Goal: Check status: Check status

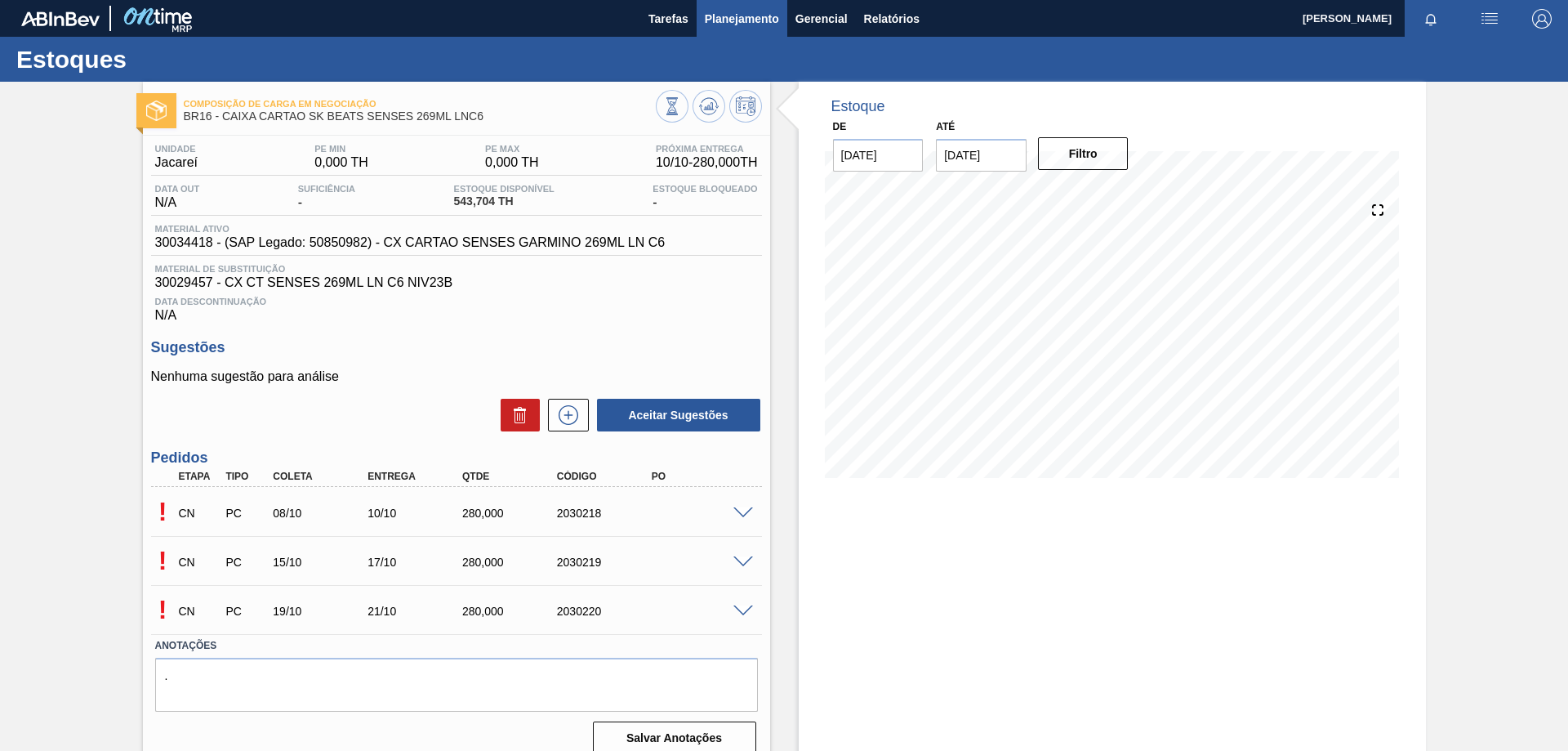
click at [737, 20] on span "Planejamento" at bounding box center [742, 19] width 74 height 20
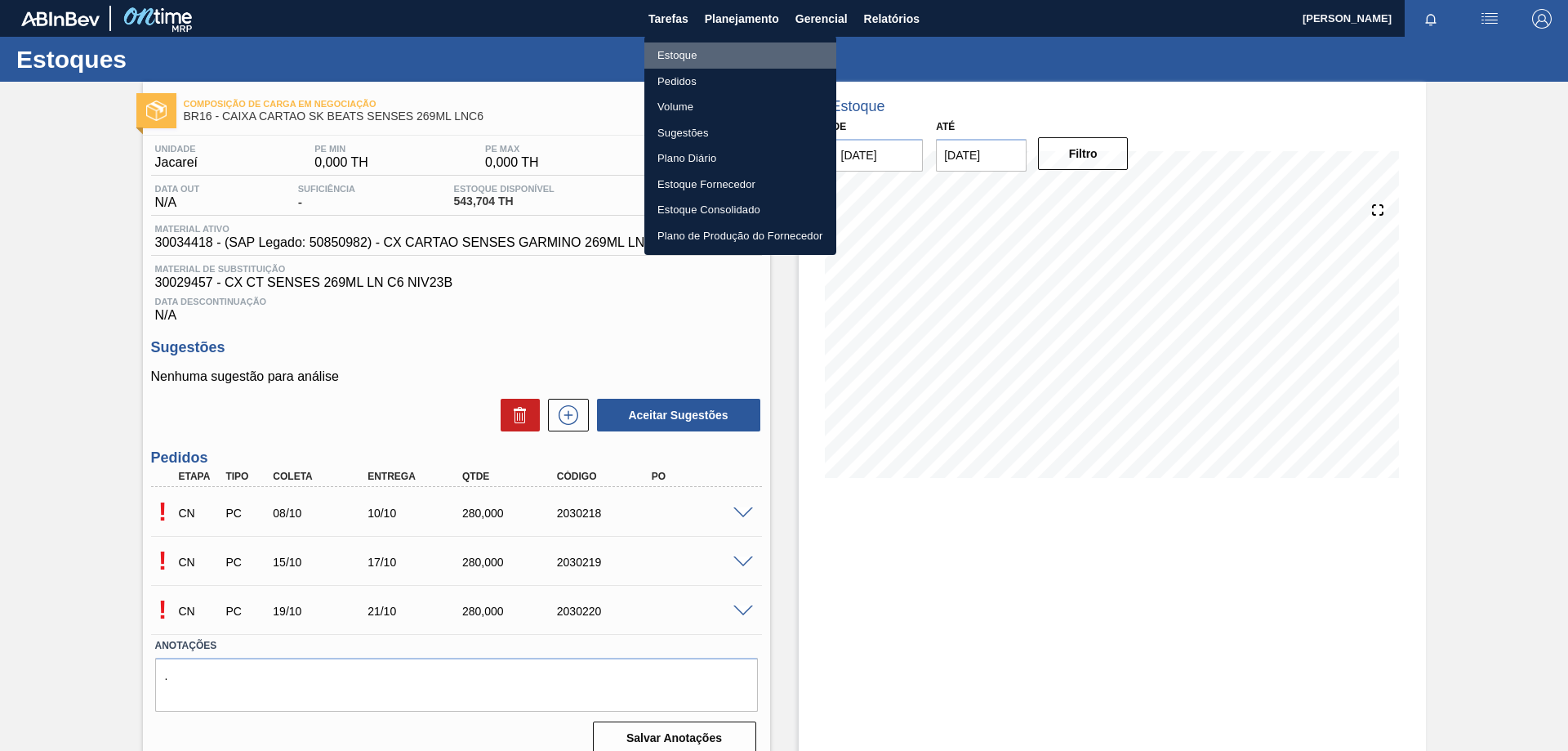
click at [704, 52] on li "Estoque" at bounding box center [740, 56] width 192 height 26
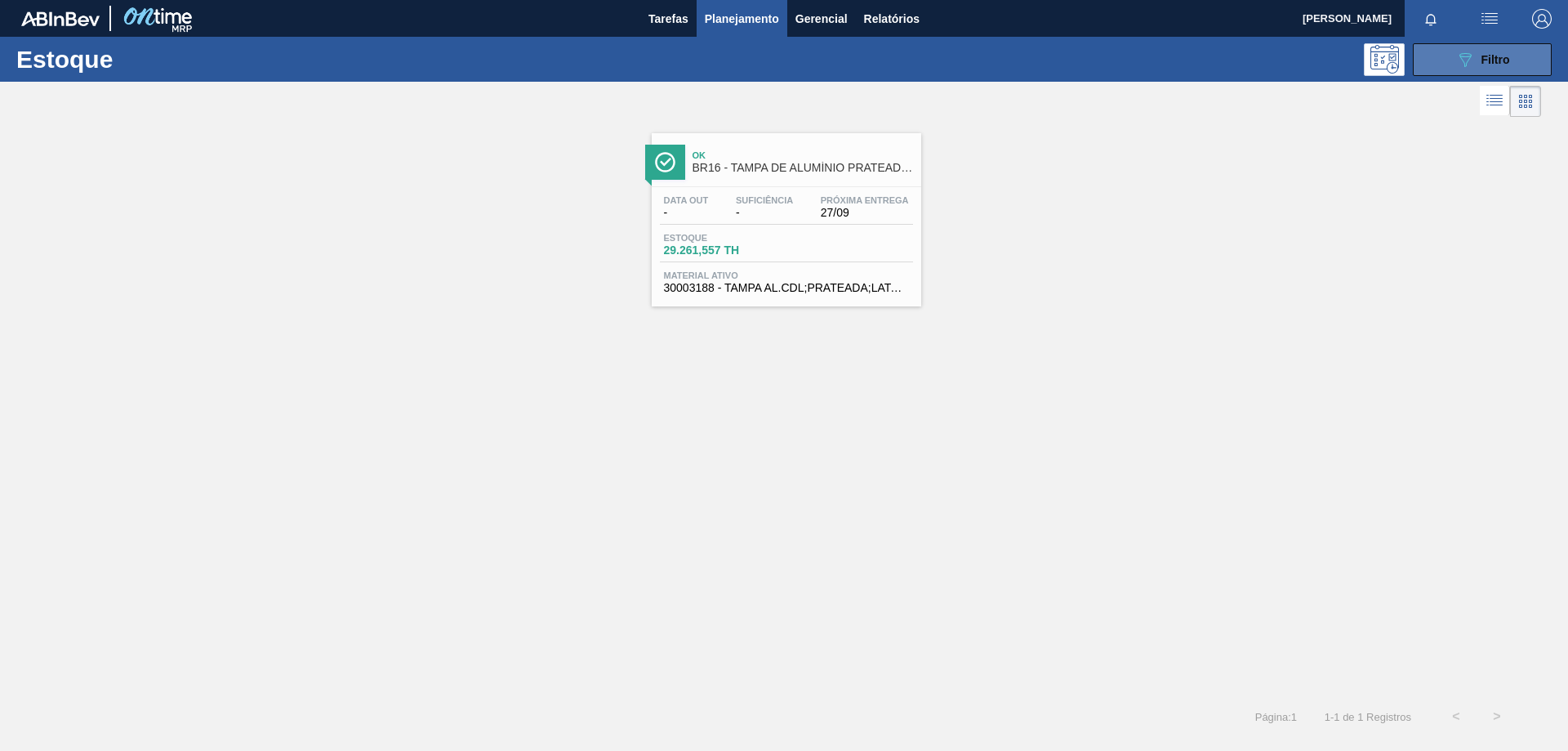
click at [1457, 55] on icon "089F7B8B-B2A5-4AFE-B5C0-19BA573D28AC" at bounding box center [1465, 60] width 20 height 20
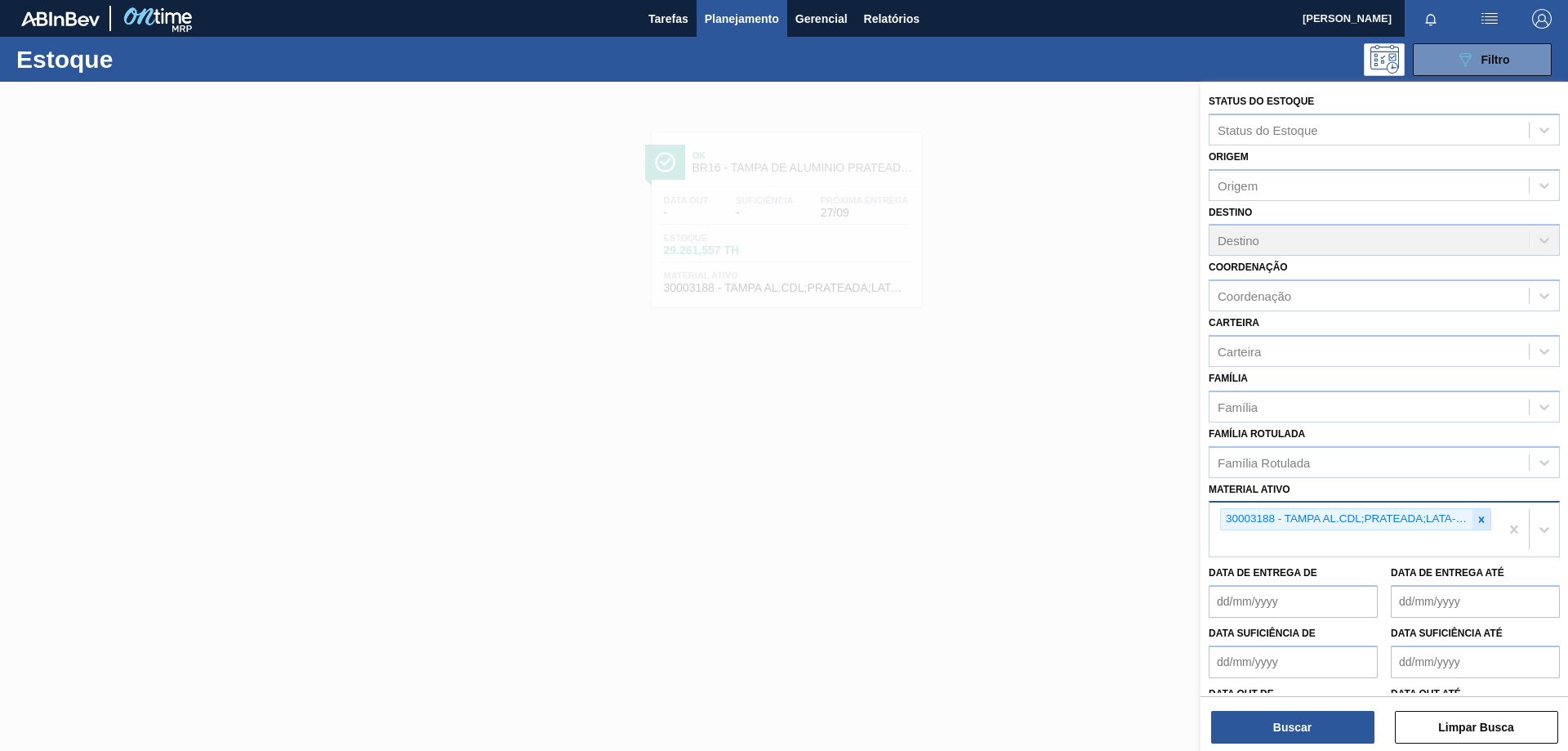
click at [1482, 517] on icon at bounding box center [1482, 519] width 6 height 6
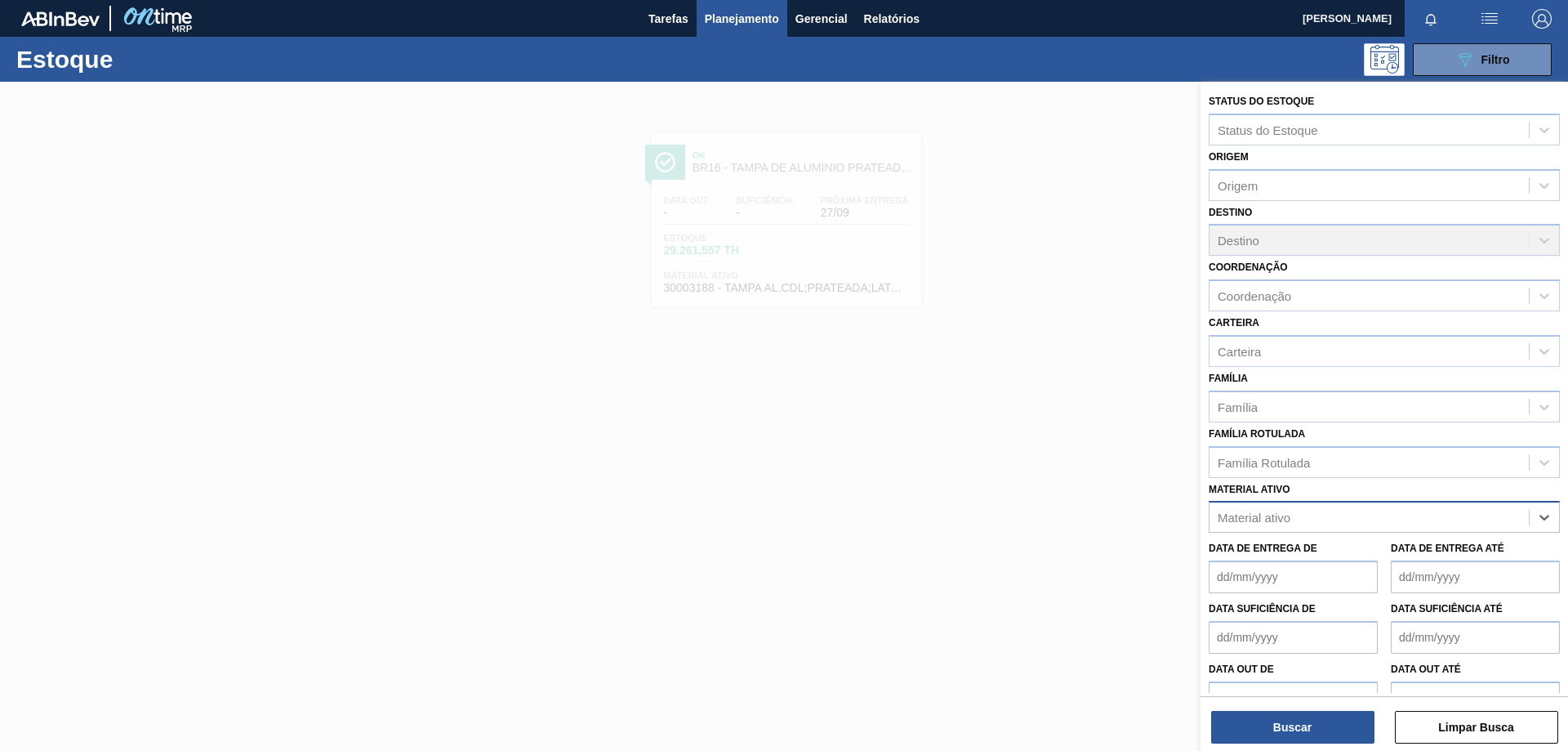
paste ativo "30003188"
type ativo "30003188"
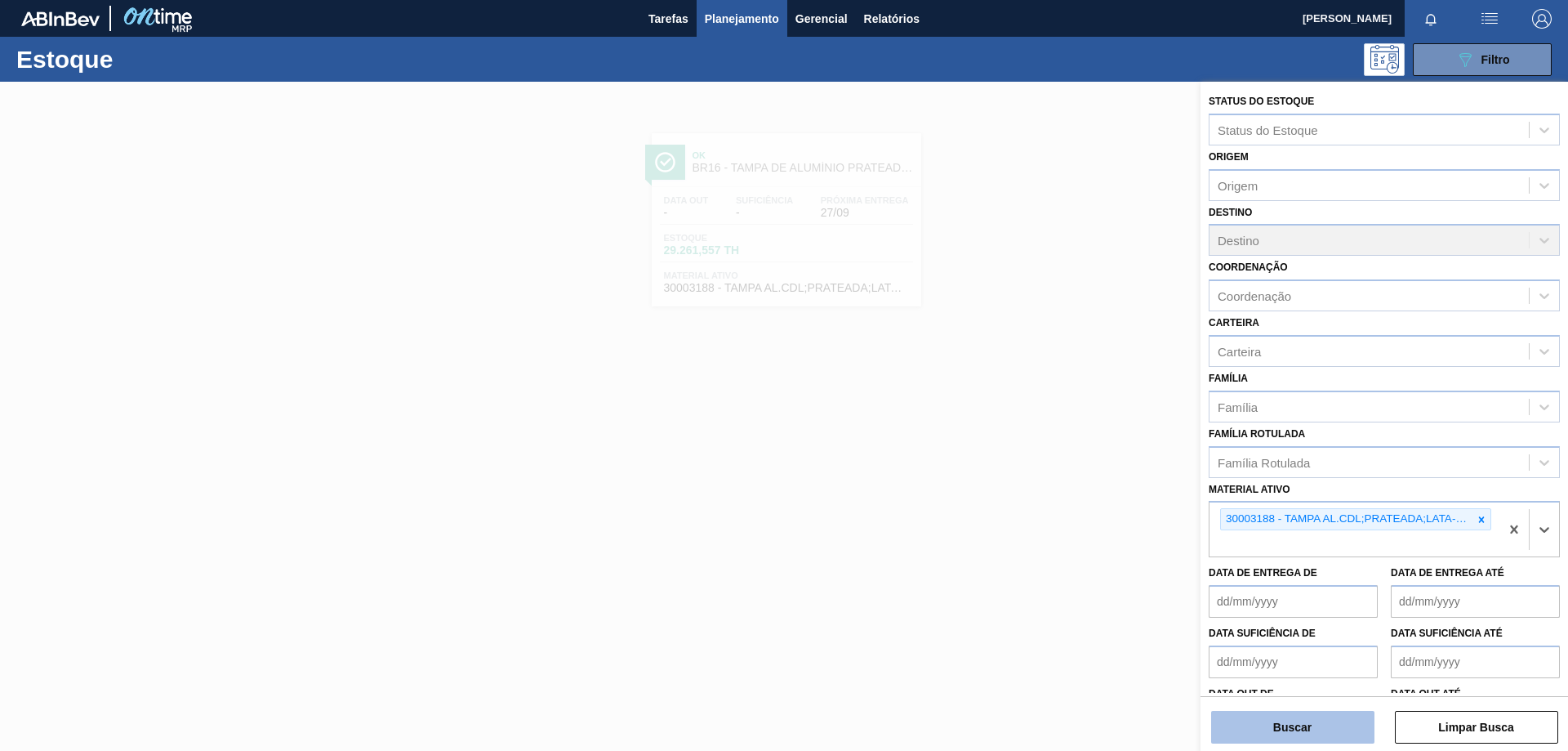
click at [1249, 719] on button "Buscar" at bounding box center [1293, 727] width 163 height 33
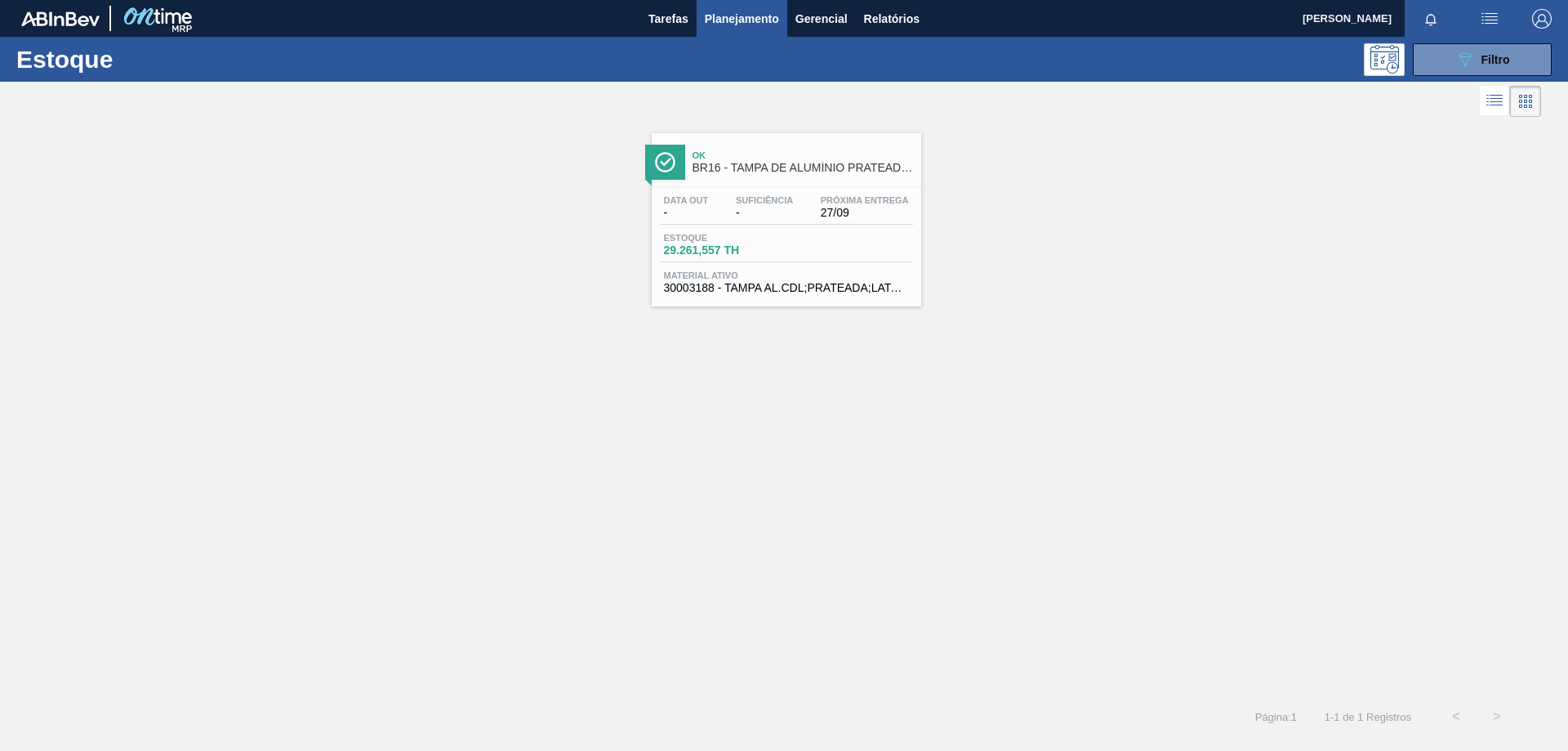
click at [776, 285] on span "30003188 - TAMPA AL.CDL;PRATEADA;LATA-AUTOMATICA;" at bounding box center [787, 287] width 245 height 12
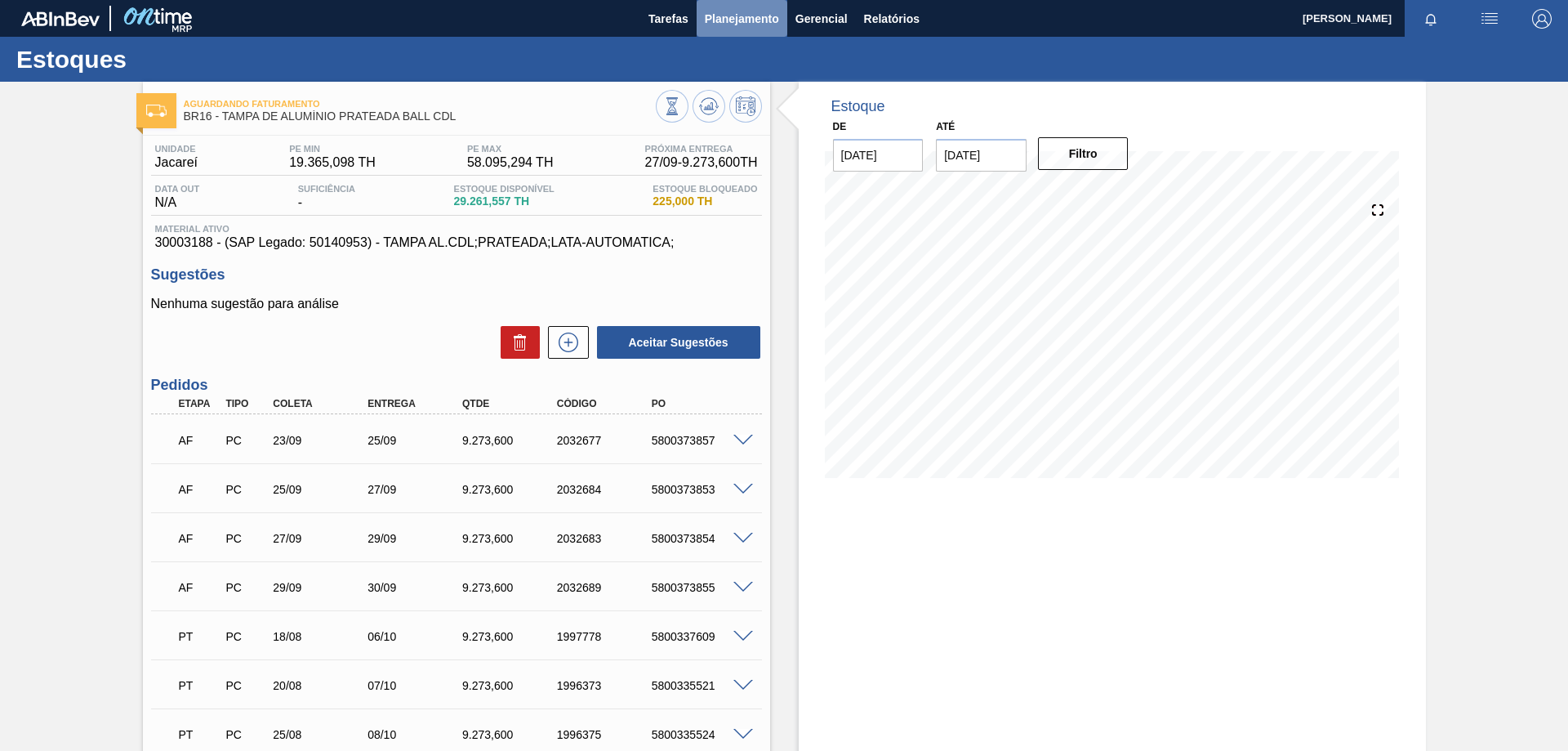
drag, startPoint x: 757, startPoint y: 26, endPoint x: 751, endPoint y: 68, distance: 42.4
click at [756, 26] on span "Planejamento" at bounding box center [742, 19] width 74 height 20
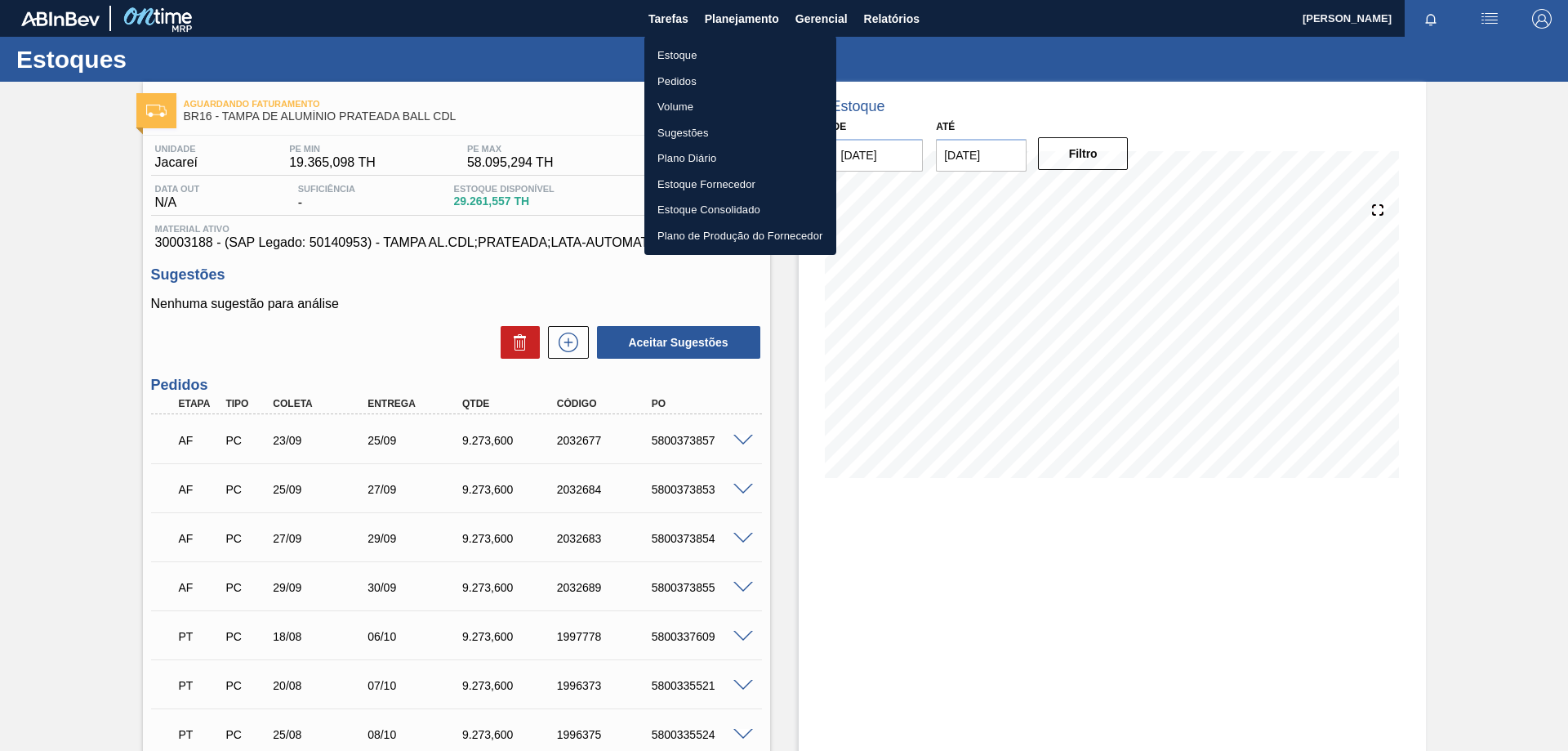
click at [689, 54] on li "Estoque" at bounding box center [740, 56] width 192 height 26
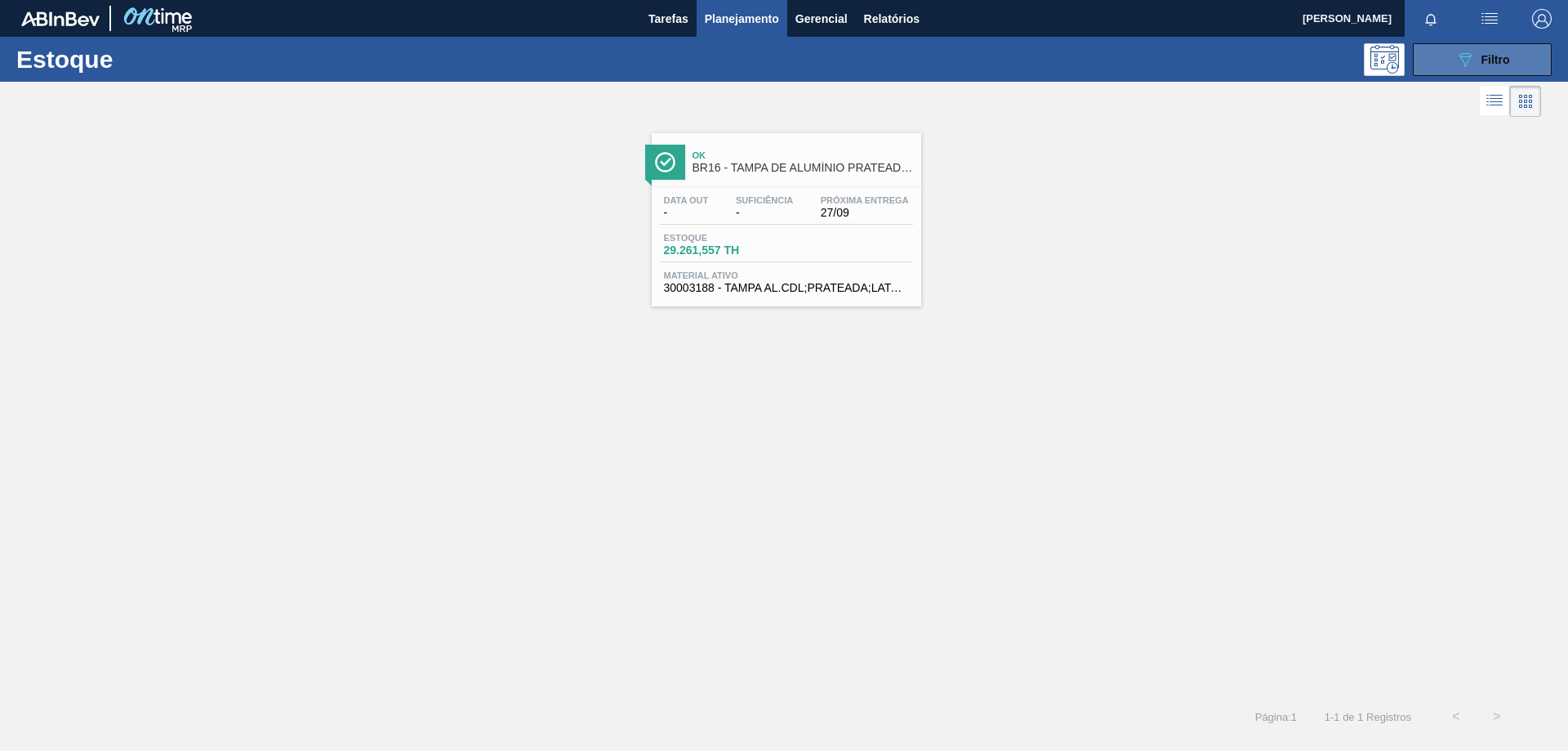
click at [1450, 53] on button "089F7B8B-B2A5-4AFE-B5C0-19BA573D28AC Filtro" at bounding box center [1482, 60] width 139 height 33
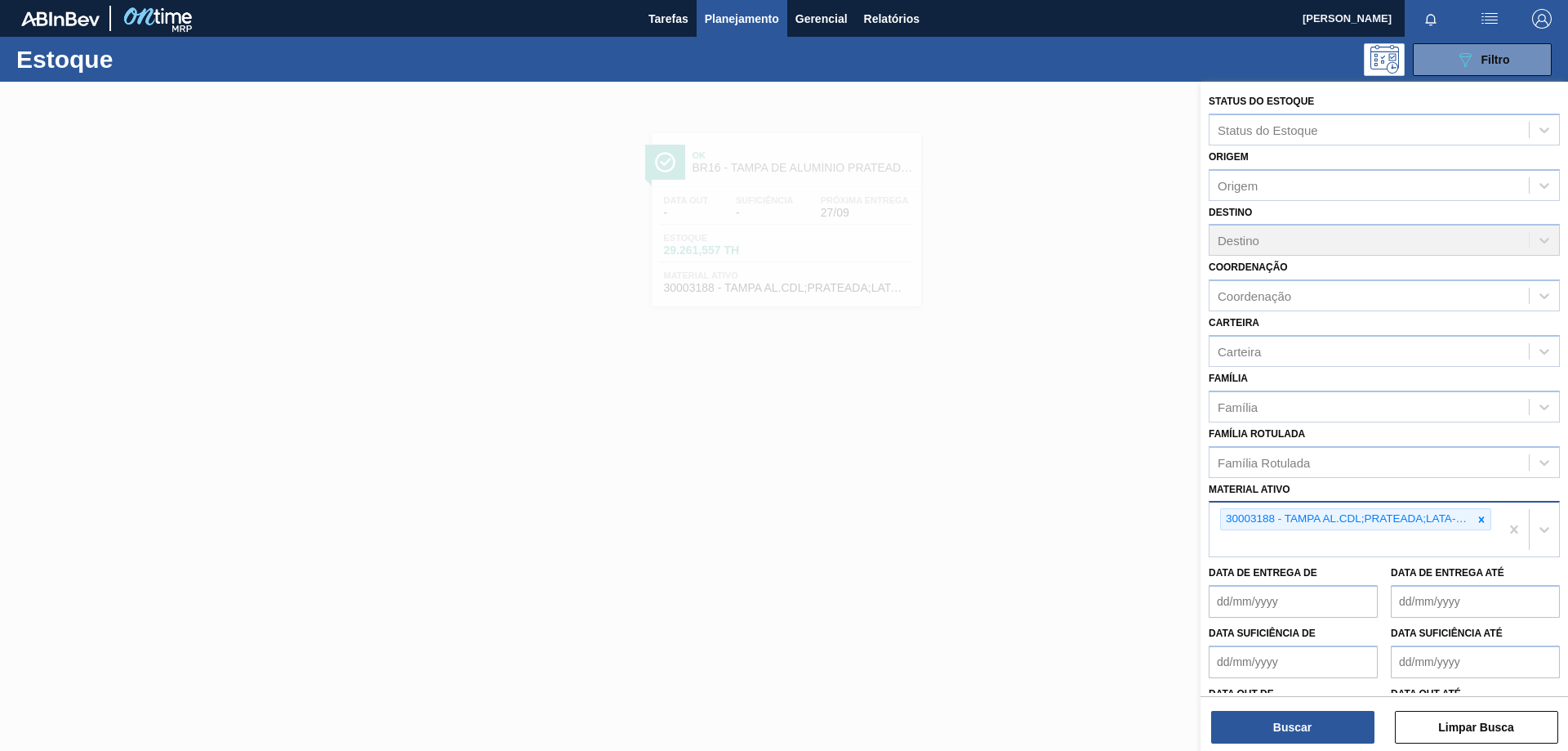
click at [1481, 520] on icon at bounding box center [1482, 519] width 6 height 6
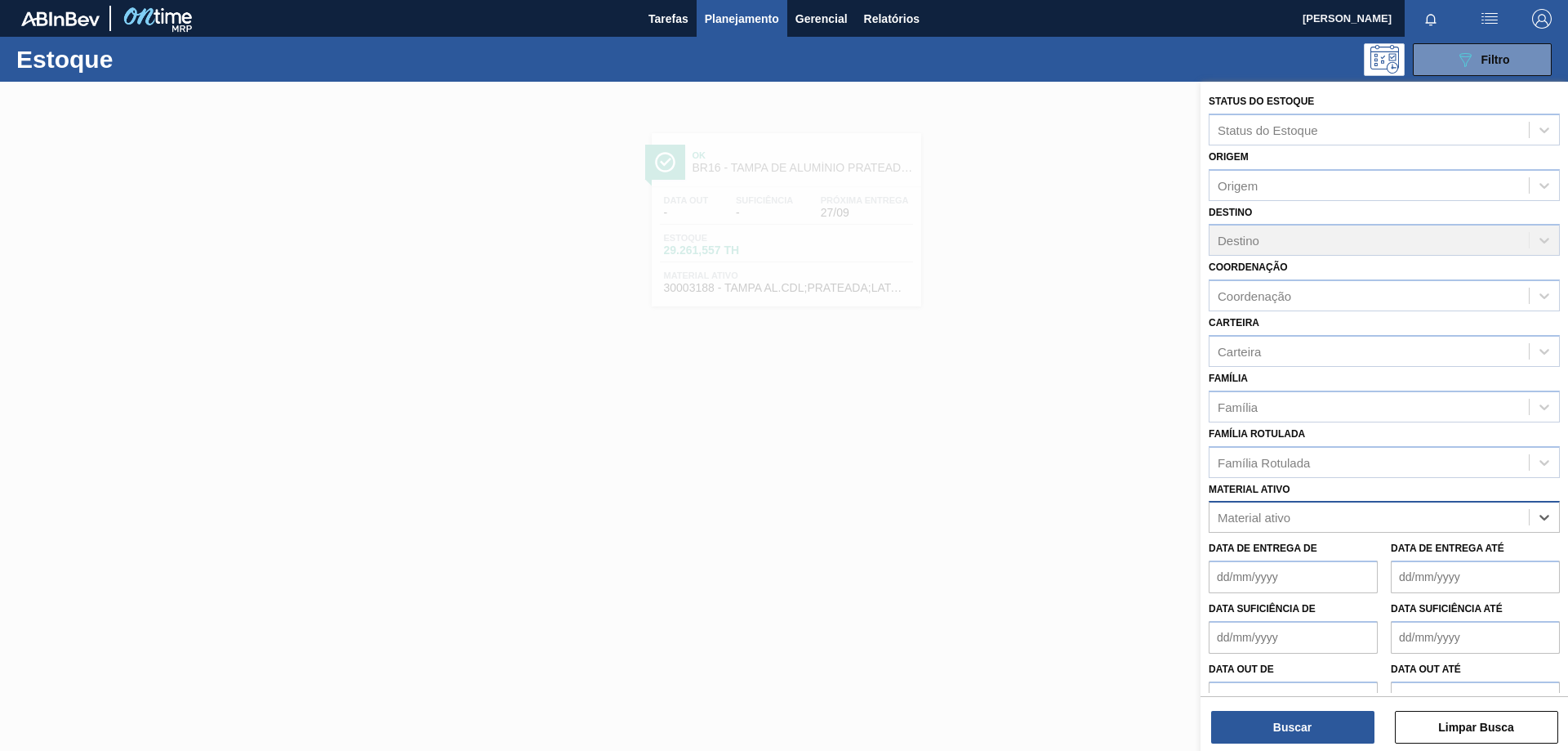
paste ativo "30002702"
type ativo "30002702"
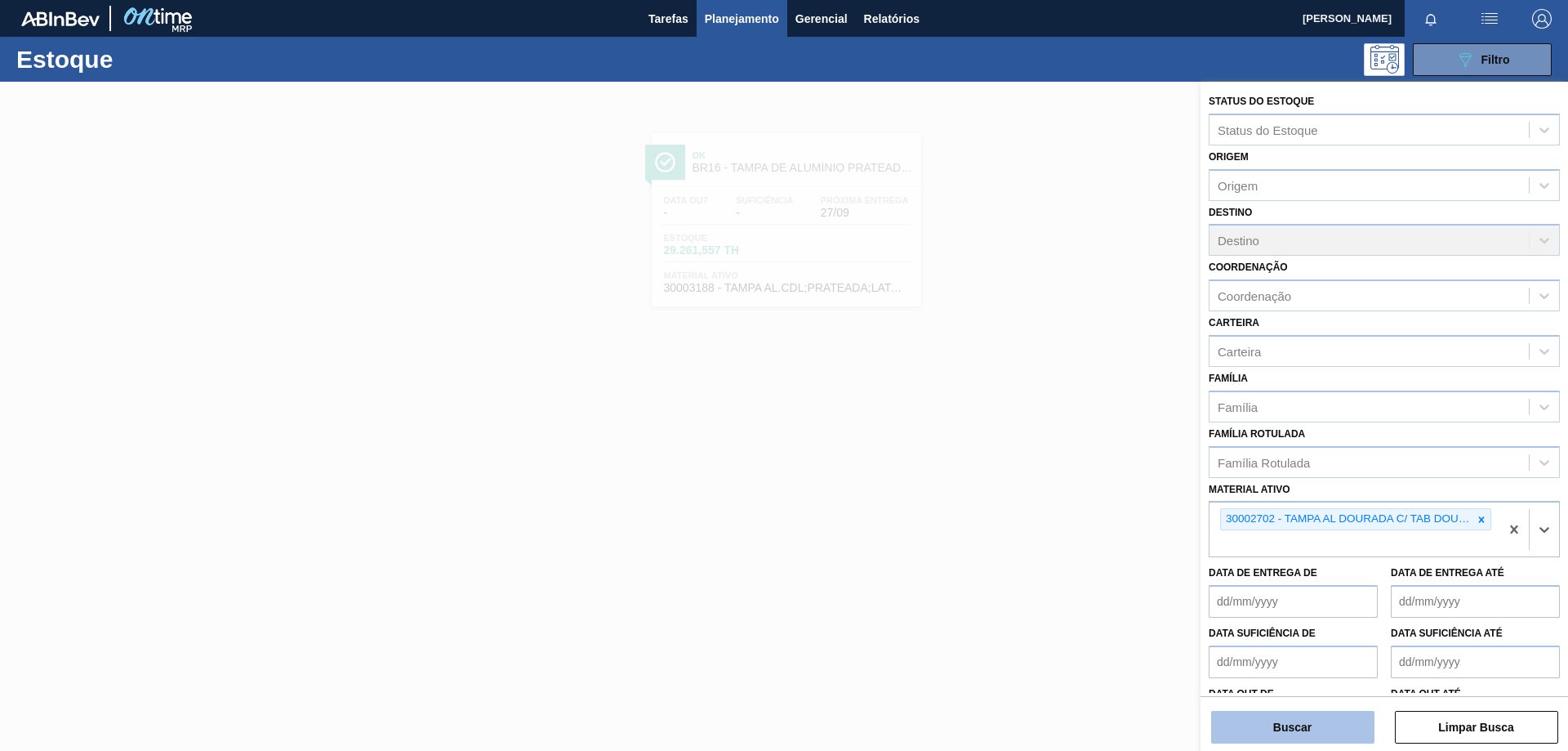
click at [1325, 720] on button "Buscar" at bounding box center [1293, 727] width 163 height 33
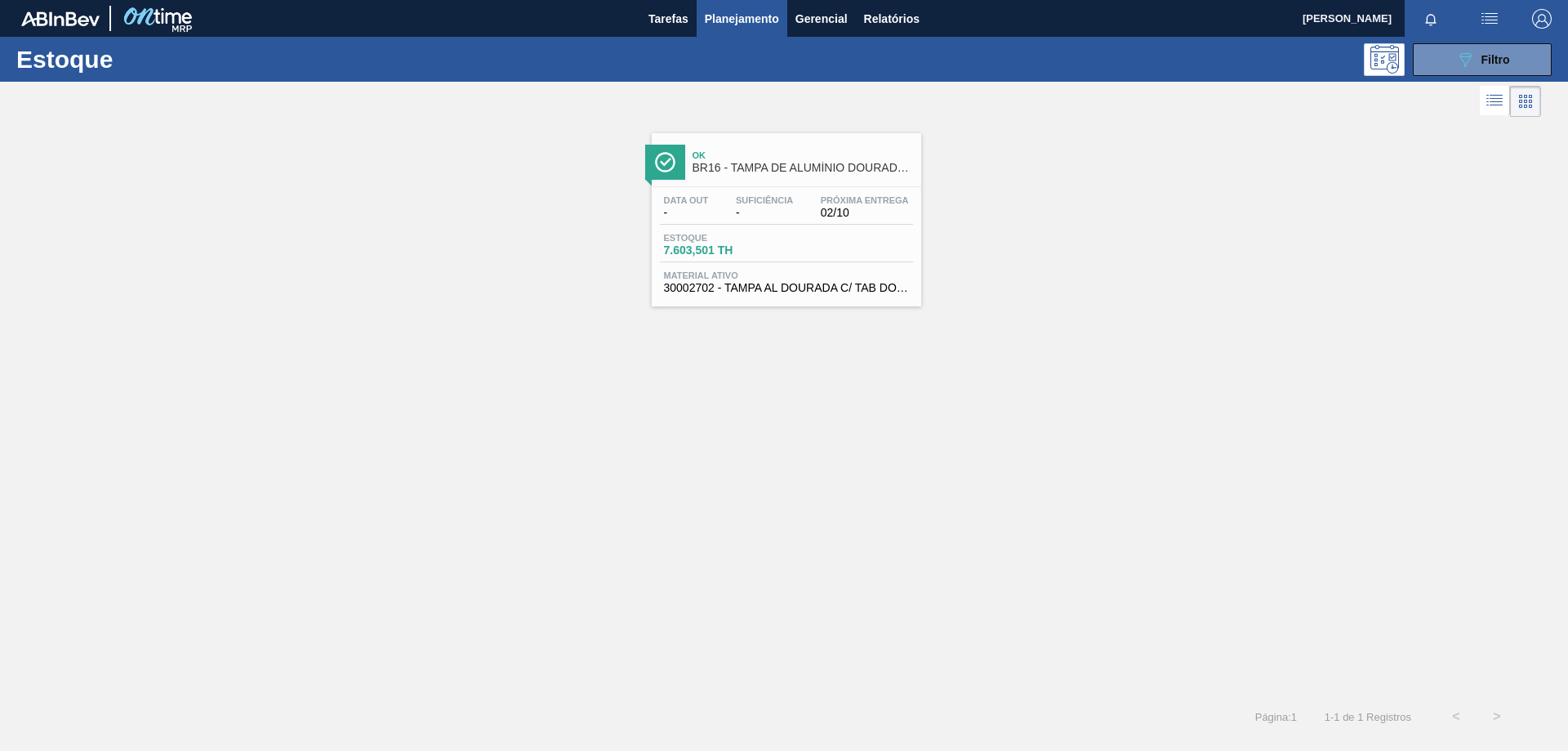
click at [840, 246] on div "Estoque 7.603,501 TH" at bounding box center [787, 248] width 254 height 30
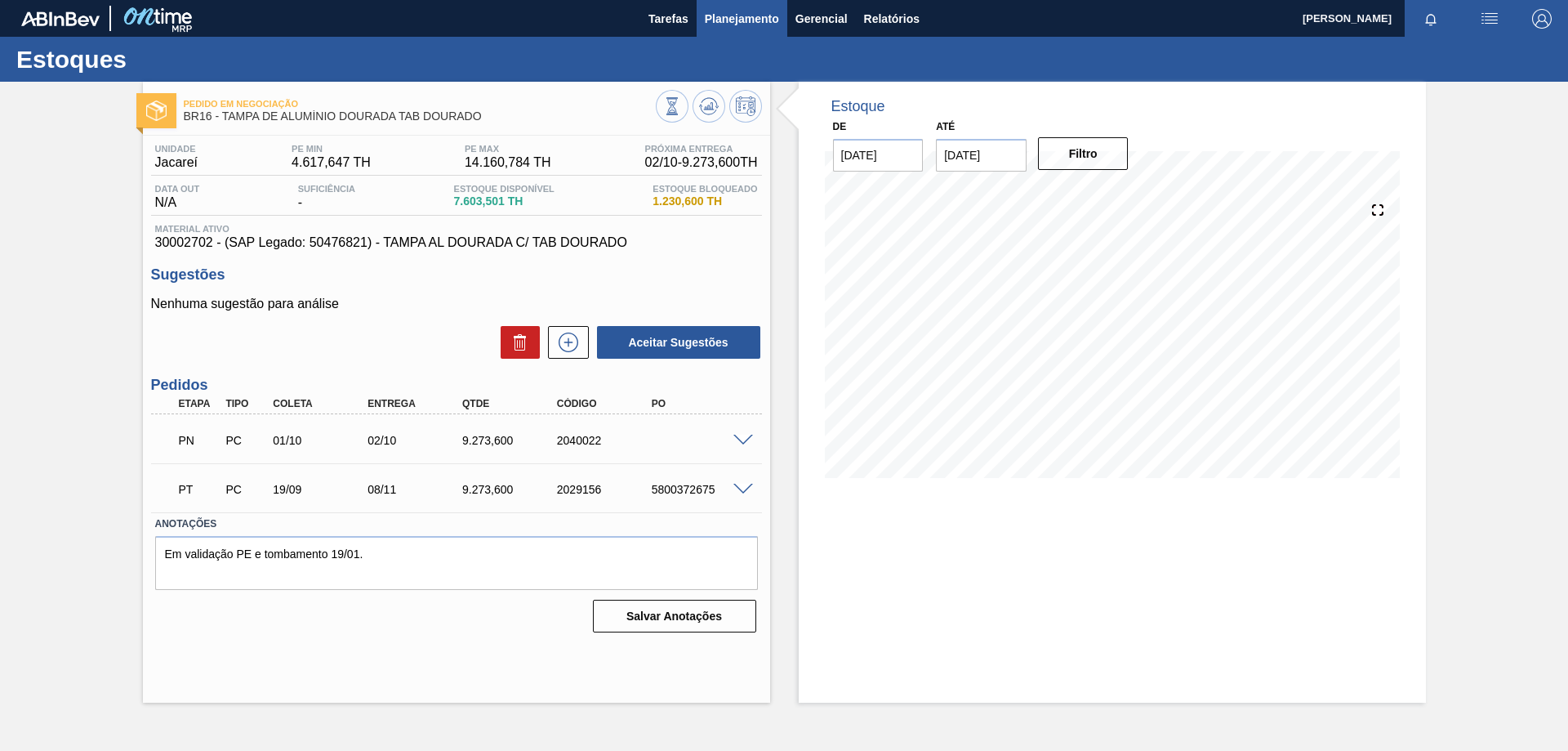
click at [766, 19] on span "Planejamento" at bounding box center [742, 19] width 74 height 20
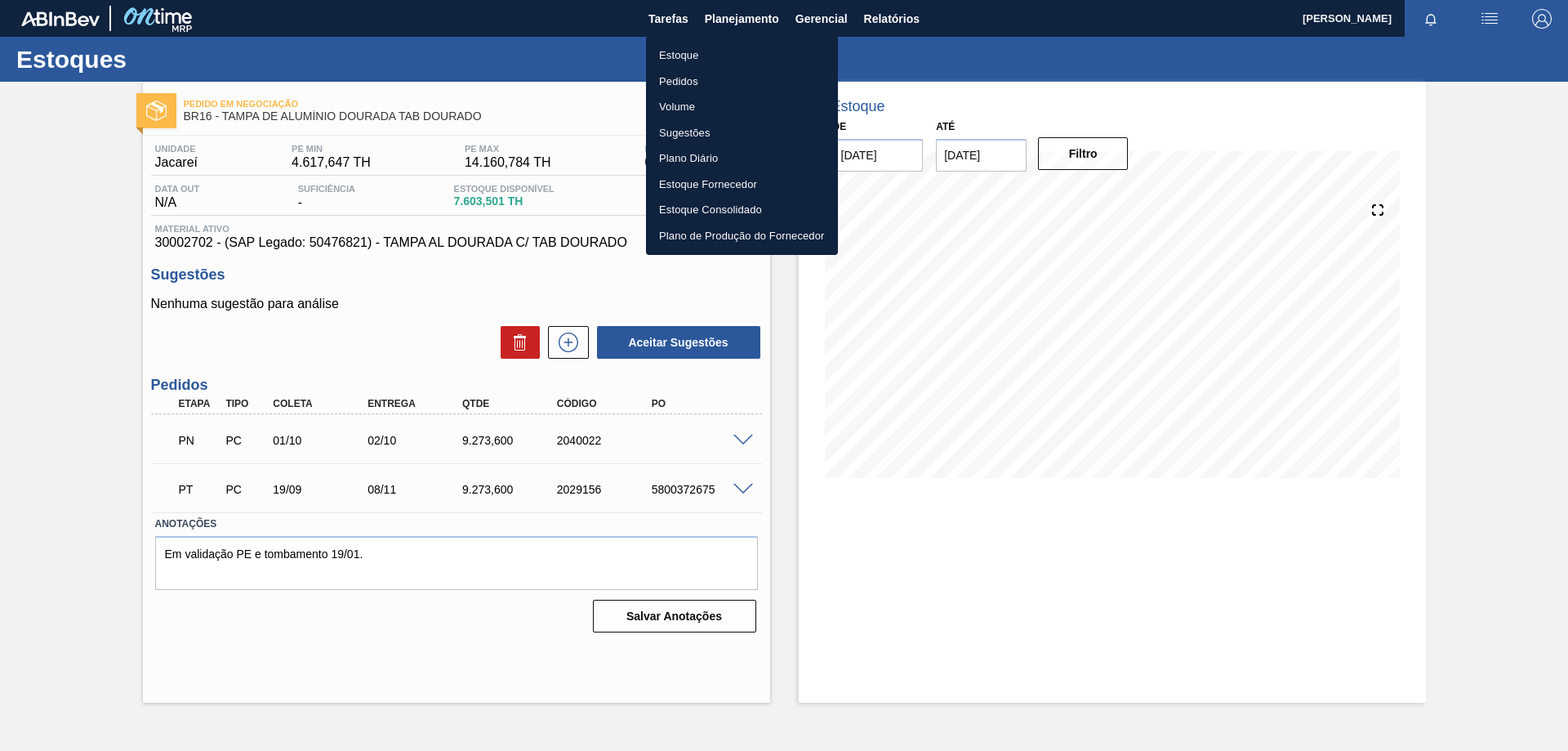
click at [686, 56] on li "Estoque" at bounding box center [742, 56] width 192 height 26
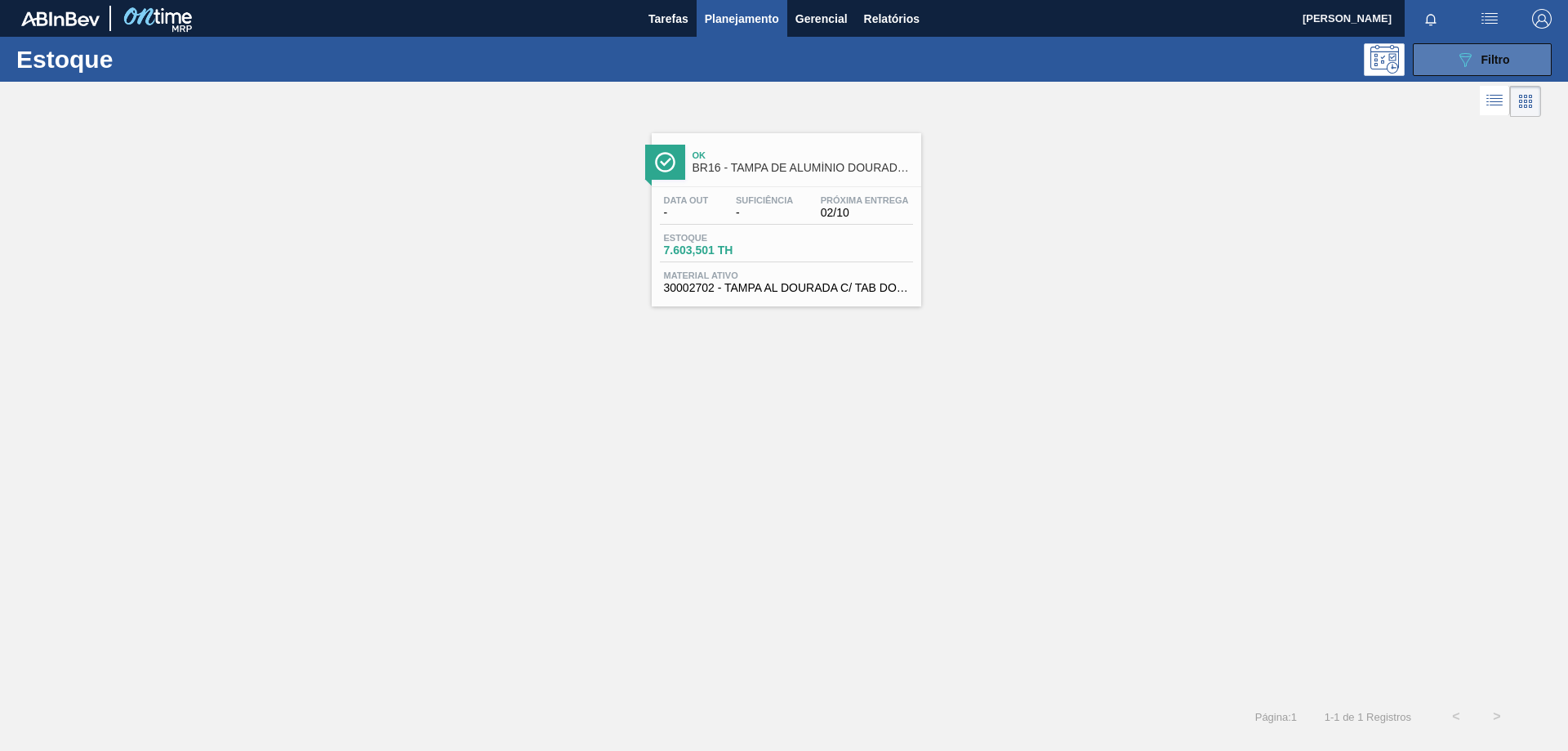
click at [1461, 67] on icon "089F7B8B-B2A5-4AFE-B5C0-19BA573D28AC" at bounding box center [1465, 60] width 20 height 20
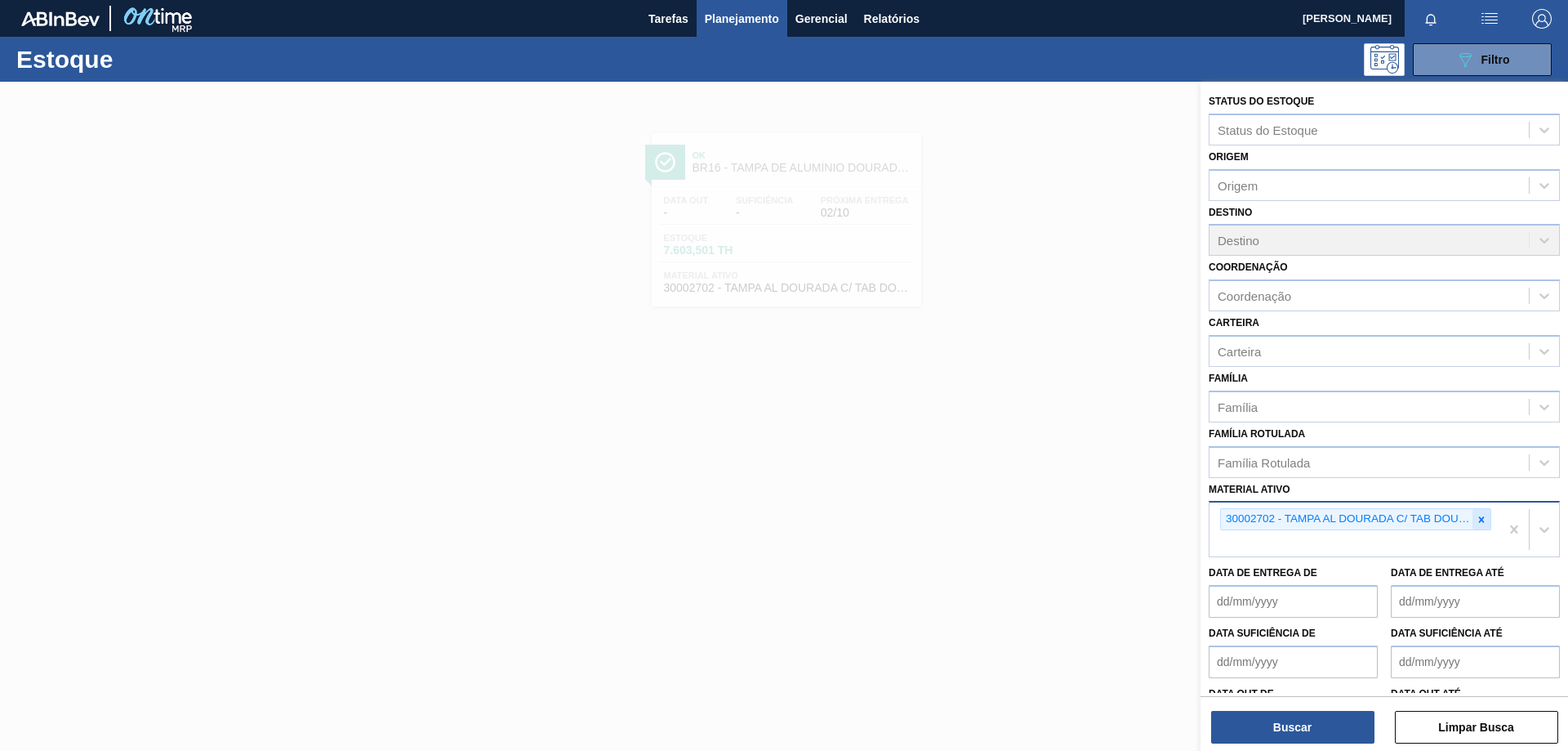
click at [1477, 520] on icon at bounding box center [1482, 520] width 12 height 12
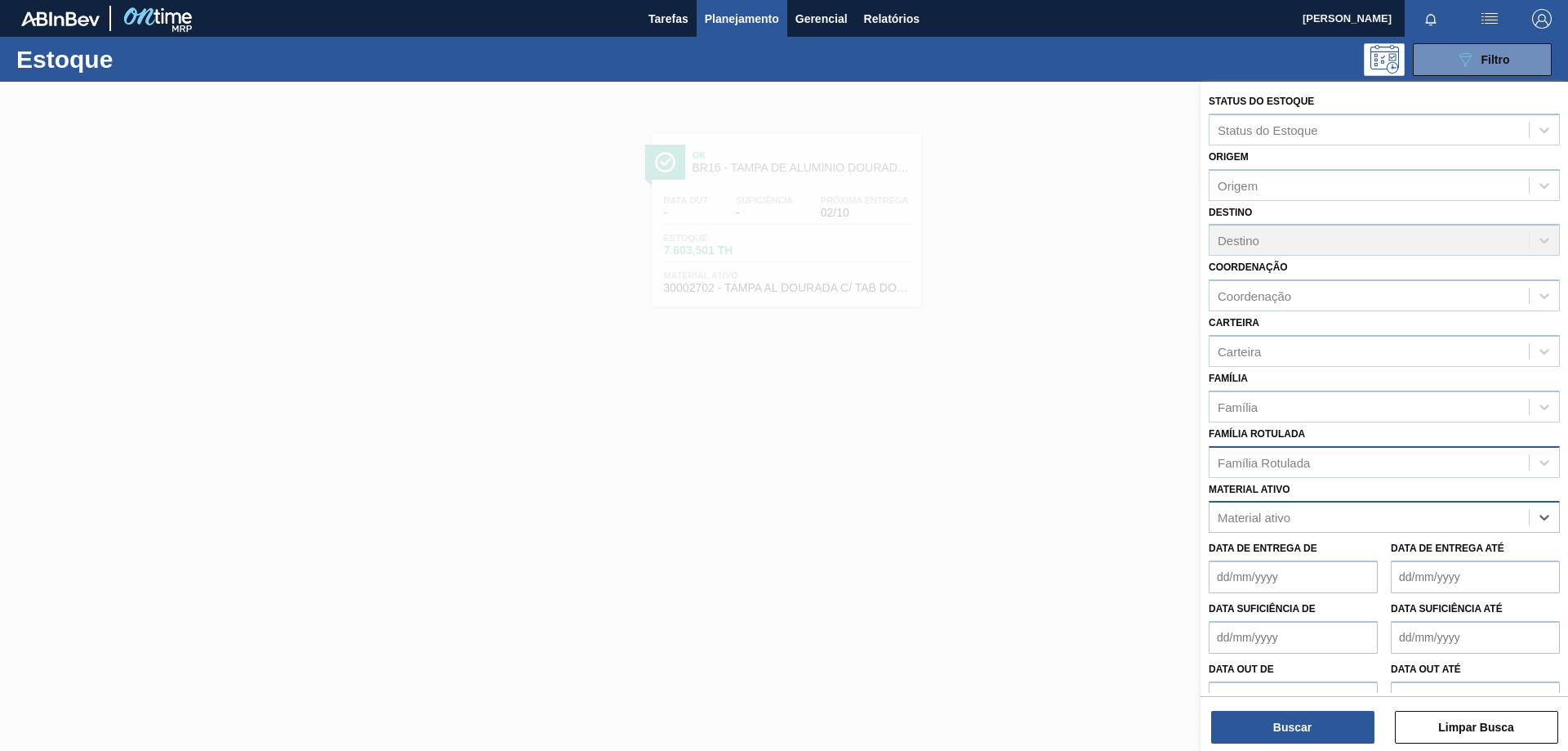
paste ativo "30017830"
type ativo "30017830"
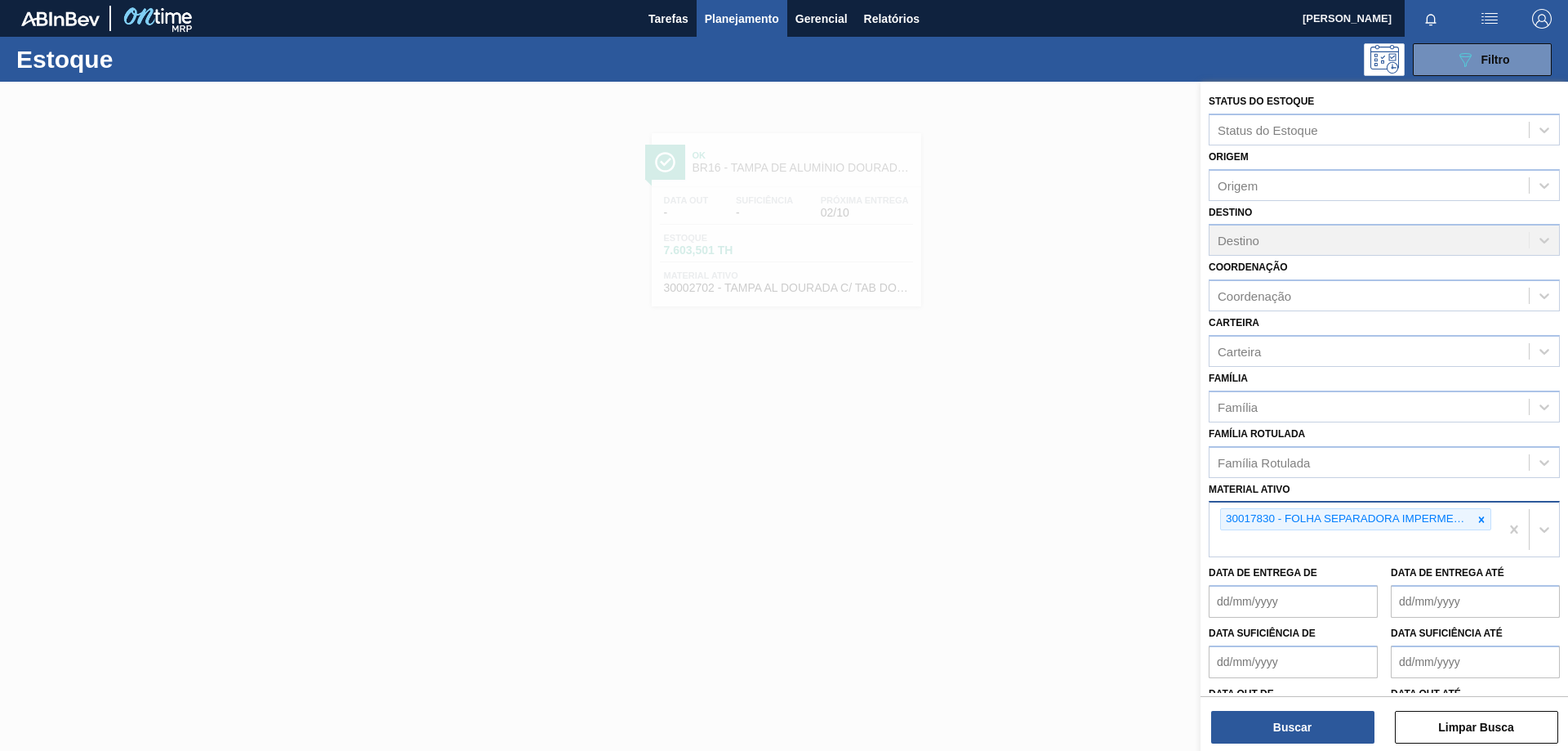
click at [1207, 713] on div "Buscar Limpar Busca" at bounding box center [1384, 719] width 368 height 46
click at [1254, 740] on button "Buscar" at bounding box center [1293, 727] width 163 height 33
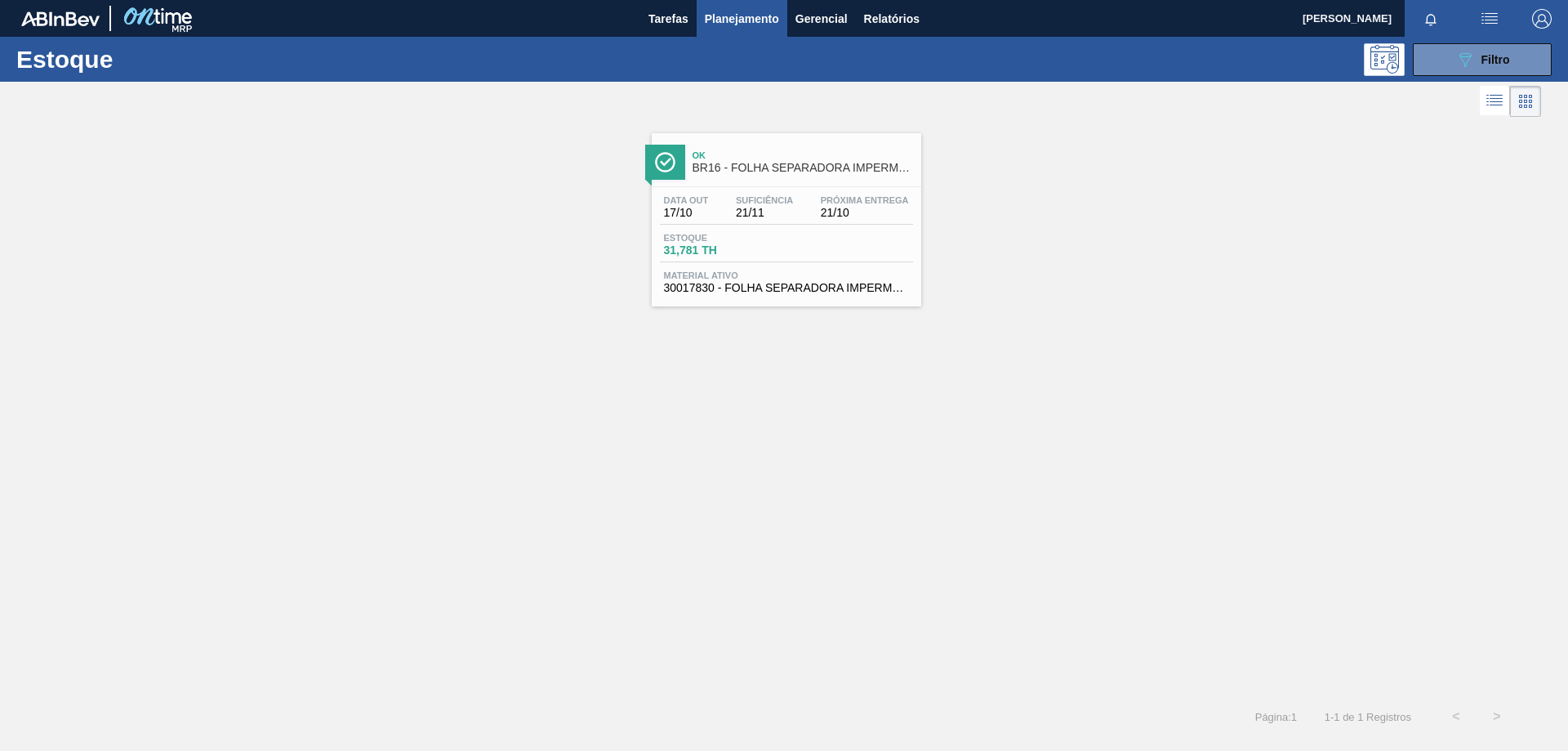
click at [874, 249] on div "Estoque 31,781 TH" at bounding box center [787, 248] width 254 height 30
